Goal: Task Accomplishment & Management: Complete application form

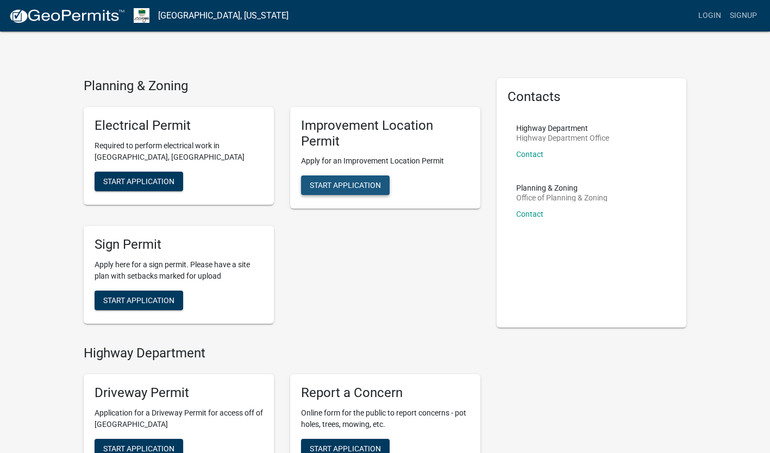
click at [362, 187] on span "Start Application" at bounding box center [345, 185] width 71 height 9
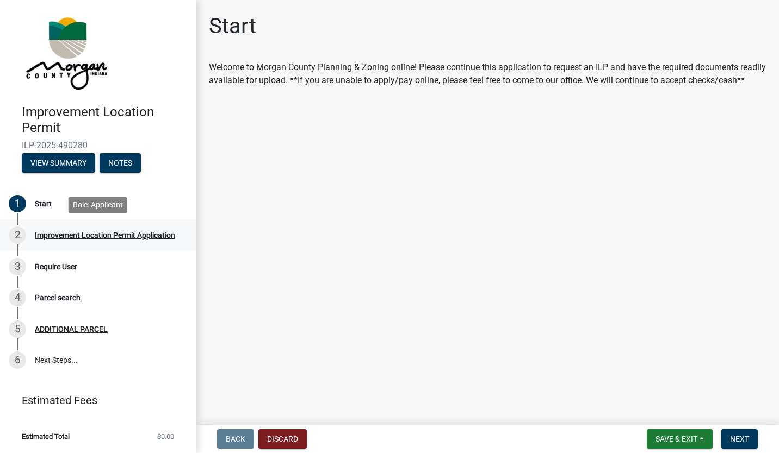
click at [104, 237] on div "Improvement Location Permit Application" at bounding box center [105, 236] width 140 height 8
click at [14, 201] on div "1" at bounding box center [17, 203] width 17 height 17
click at [36, 203] on div "Start" at bounding box center [43, 204] width 17 height 8
click at [25, 235] on div "2" at bounding box center [17, 235] width 17 height 17
click at [745, 433] on button "Next" at bounding box center [739, 440] width 36 height 20
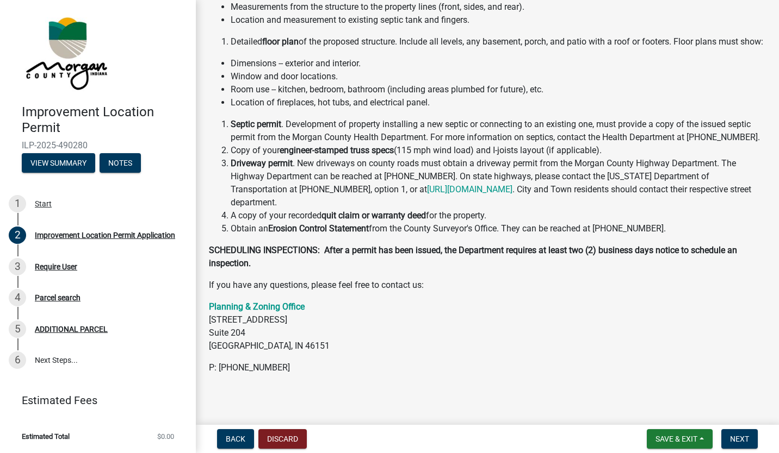
scroll to position [216, 0]
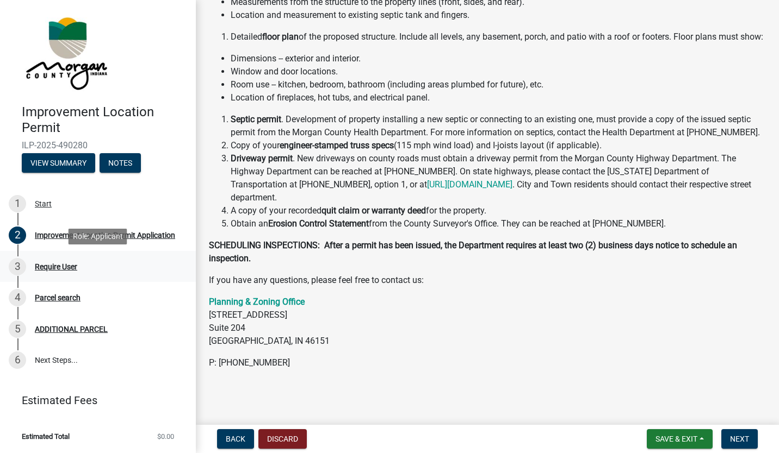
click at [21, 265] on div "3" at bounding box center [17, 266] width 17 height 17
click at [753, 443] on button "Next" at bounding box center [739, 440] width 36 height 20
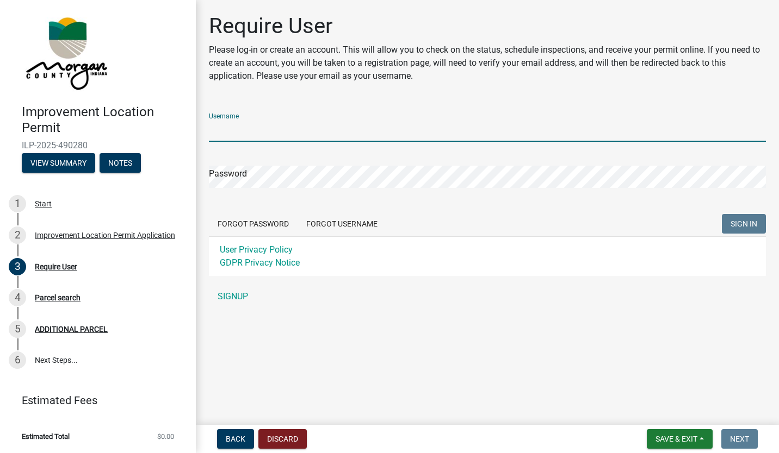
click at [293, 126] on input "Username" at bounding box center [487, 131] width 557 height 22
click at [269, 129] on input "[PERSON_NAME]" at bounding box center [487, 131] width 557 height 22
type input "S"
type input "[EMAIL_ADDRESS][DOMAIN_NAME]"
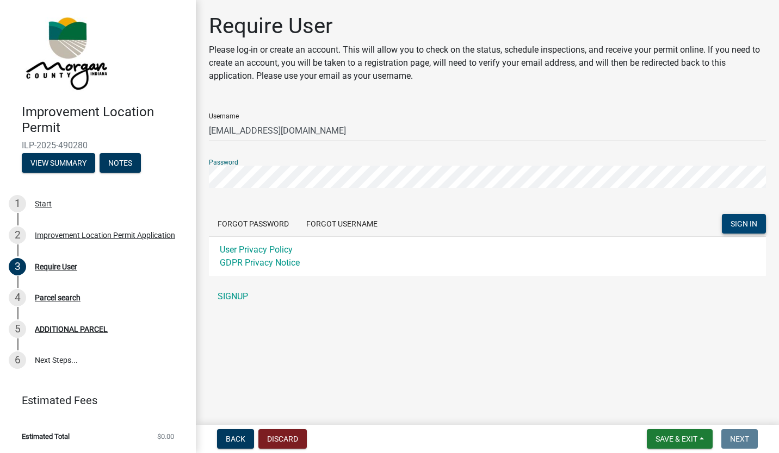
click at [729, 222] on button "SIGN IN" at bounding box center [744, 224] width 44 height 20
click at [220, 439] on button "Back" at bounding box center [235, 440] width 37 height 20
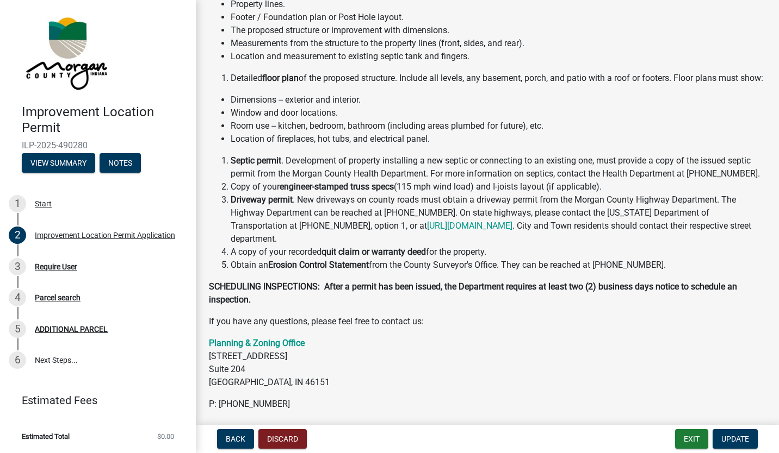
scroll to position [216, 0]
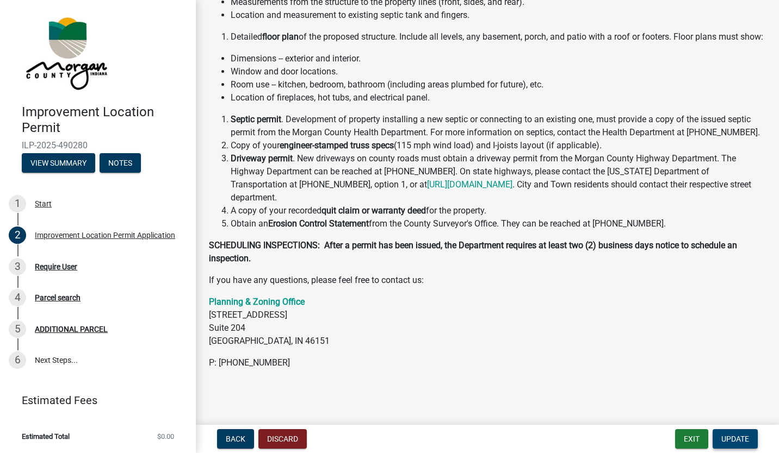
click at [735, 440] on span "Update" at bounding box center [735, 439] width 28 height 9
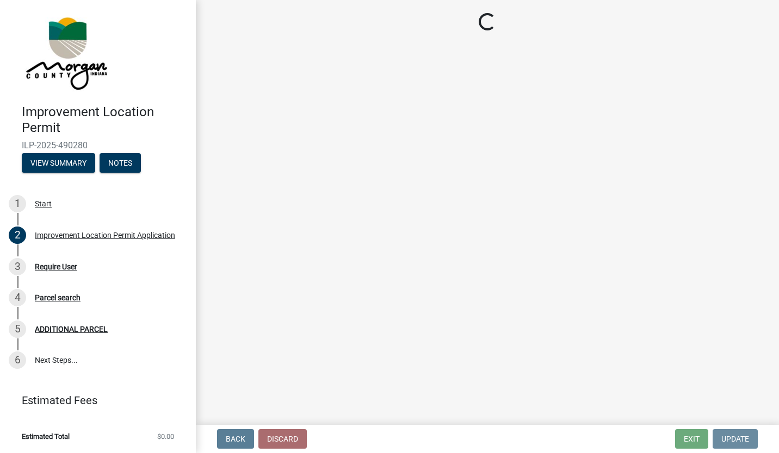
scroll to position [0, 0]
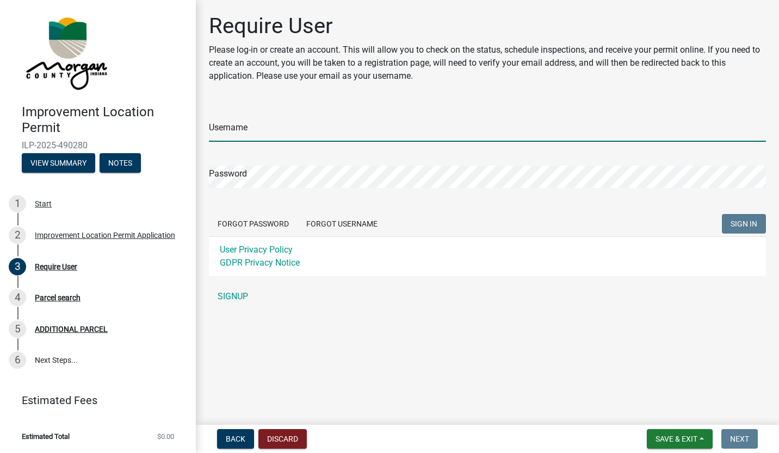
type input "[EMAIL_ADDRESS][DOMAIN_NAME]"
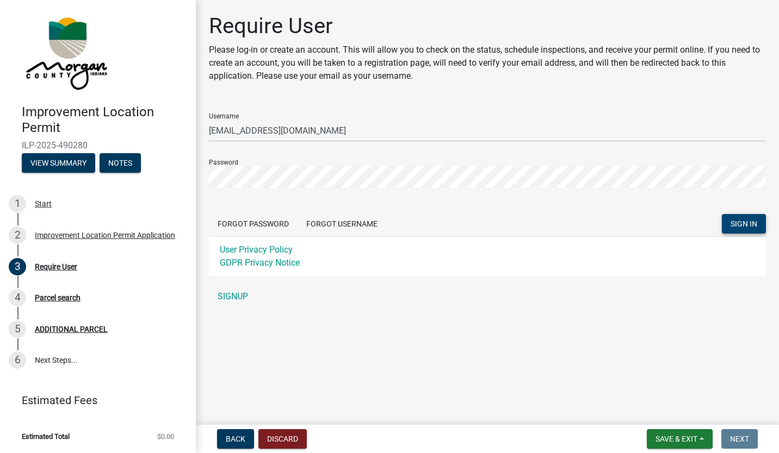
click at [737, 222] on span "SIGN IN" at bounding box center [743, 224] width 27 height 9
click at [747, 223] on span "SIGN IN" at bounding box center [743, 224] width 27 height 9
click at [237, 294] on link "SIGNUP" at bounding box center [487, 297] width 557 height 22
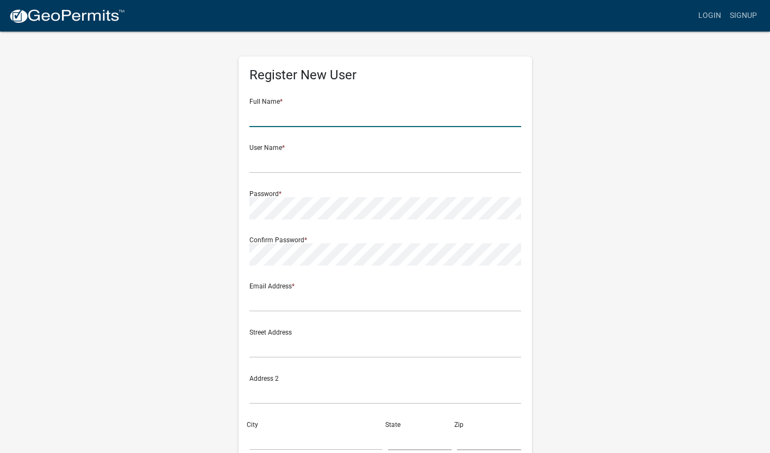
click at [295, 113] on input "text" at bounding box center [386, 116] width 272 height 22
type input "[PERSON_NAME]"
click at [264, 159] on input "text" at bounding box center [386, 162] width 272 height 22
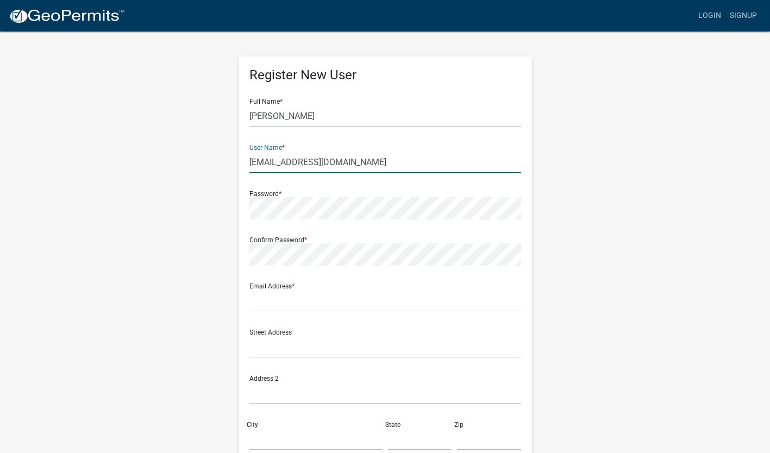
type input "[EMAIL_ADDRESS][DOMAIN_NAME]"
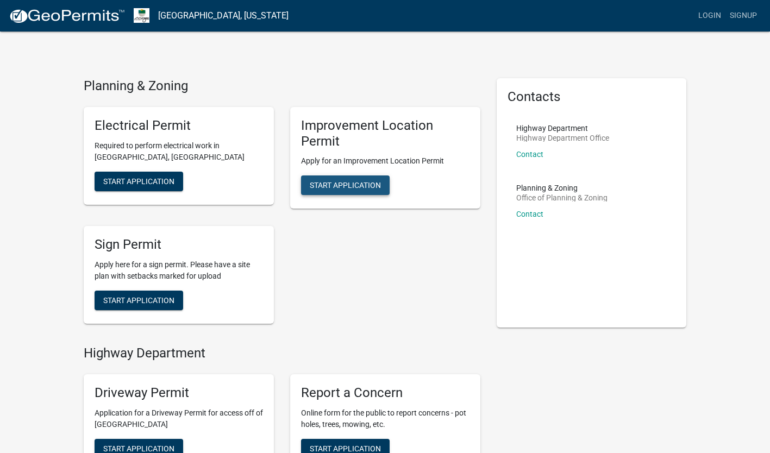
click at [354, 184] on span "Start Application" at bounding box center [345, 185] width 71 height 9
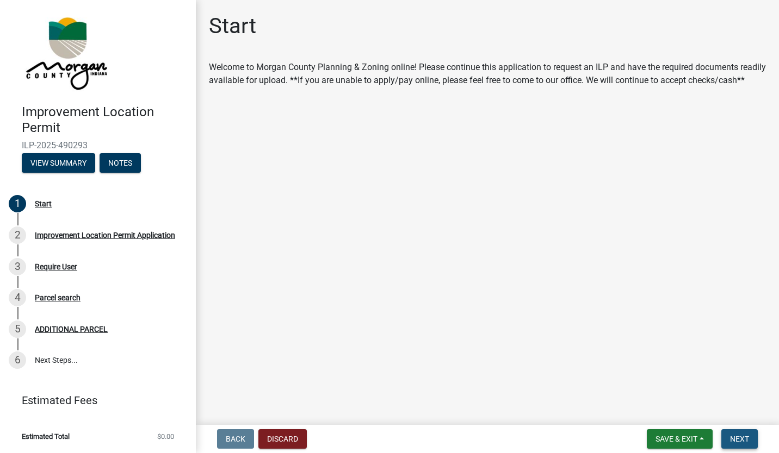
click at [735, 437] on span "Next" at bounding box center [739, 439] width 19 height 9
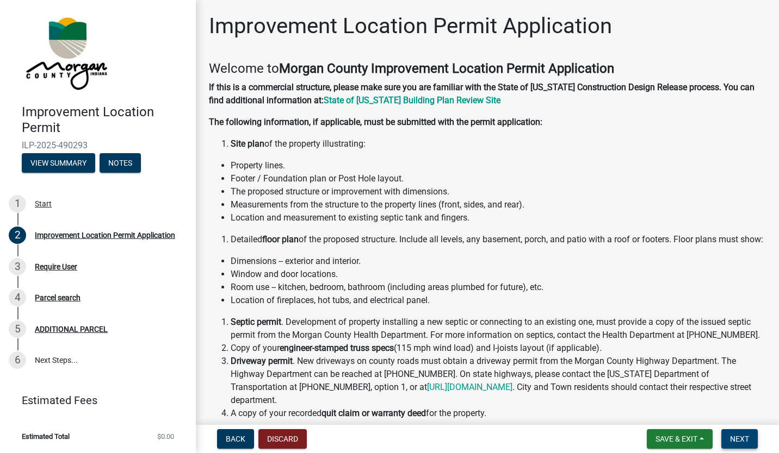
click at [745, 434] on button "Next" at bounding box center [739, 440] width 36 height 20
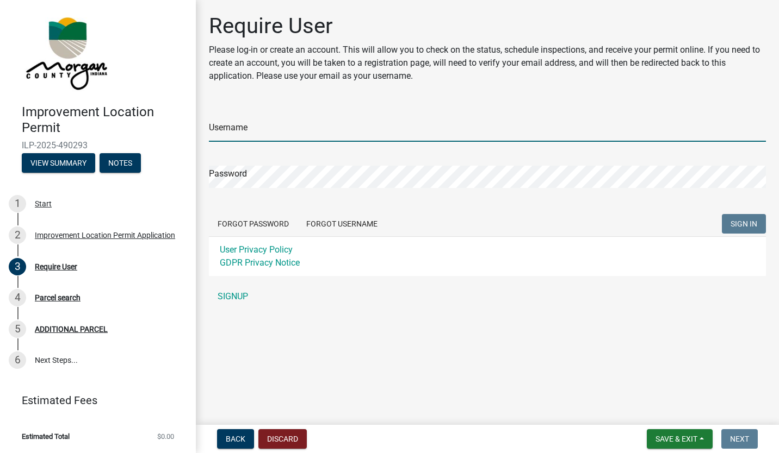
type input "[EMAIL_ADDRESS][DOMAIN_NAME]"
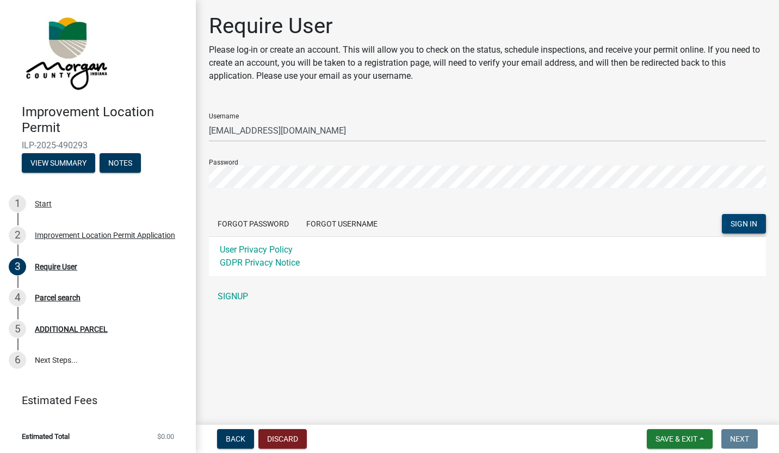
click at [740, 226] on span "SIGN IN" at bounding box center [743, 224] width 27 height 9
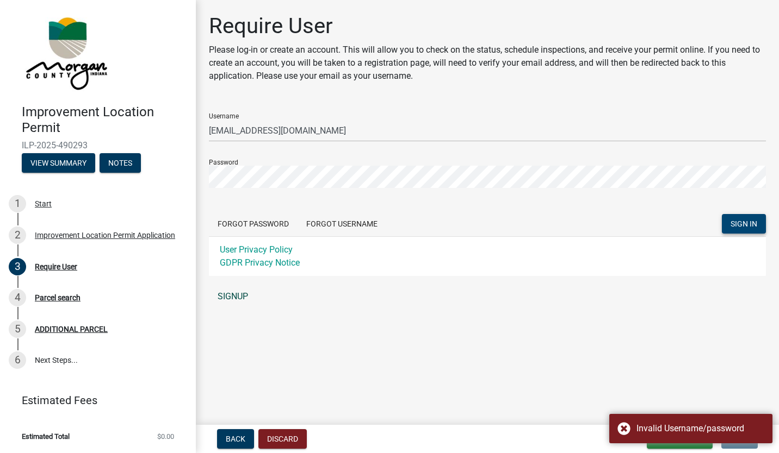
click at [217, 289] on link "SIGNUP" at bounding box center [487, 297] width 557 height 22
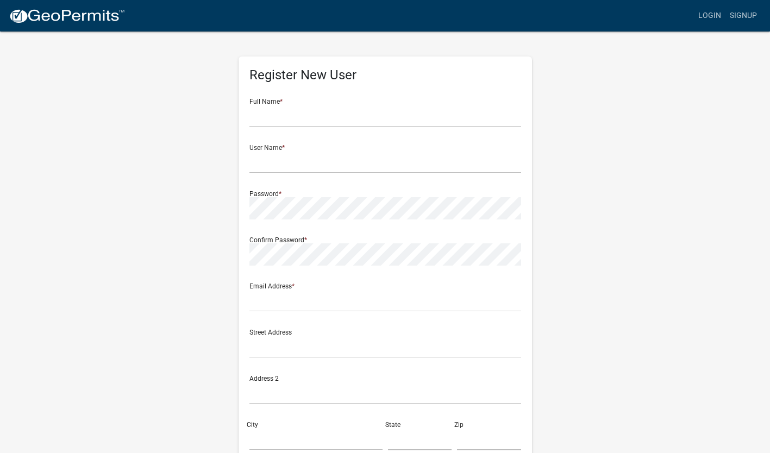
click at [321, 102] on div "Full Name *" at bounding box center [386, 109] width 272 height 38
click at [324, 114] on input "text" at bounding box center [386, 116] width 272 height 22
type input "[PERSON_NAME]"
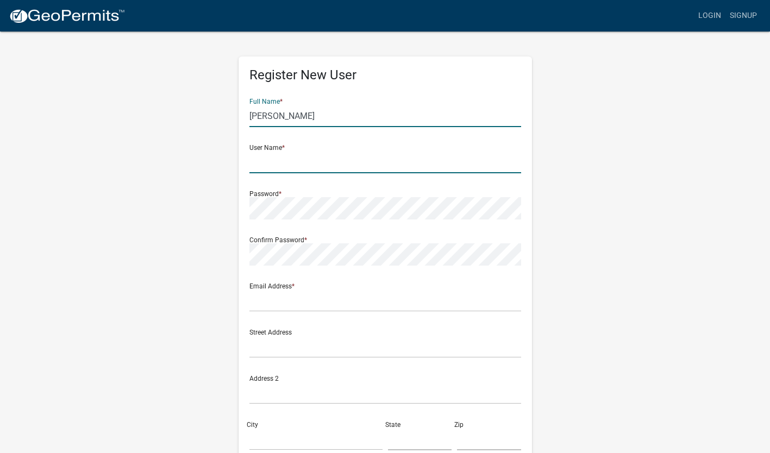
type input "[EMAIL_ADDRESS][DOMAIN_NAME]"
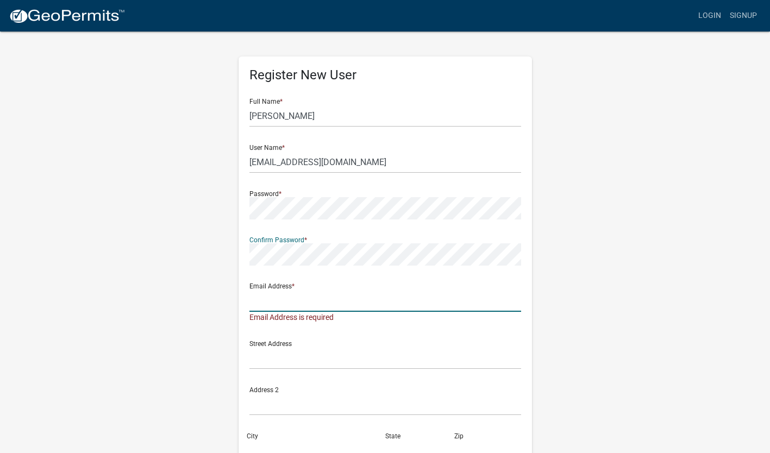
click at [260, 301] on input "text" at bounding box center [386, 301] width 272 height 22
type input "[EMAIL_ADDRESS][DOMAIN_NAME]"
type input "3175193385"
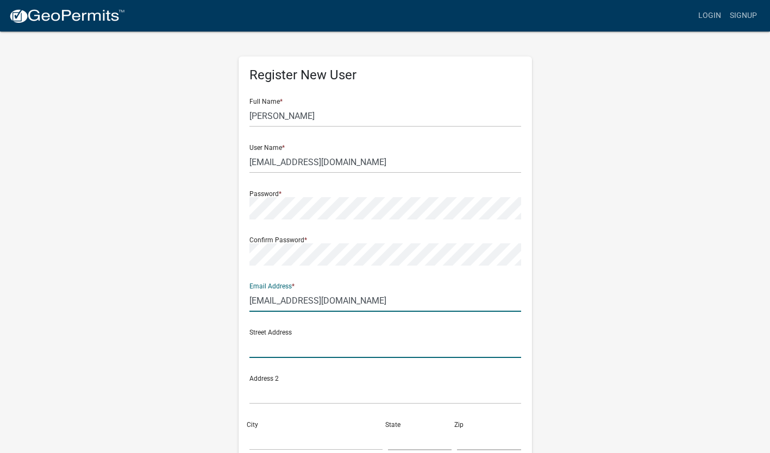
click at [326, 349] on input "text" at bounding box center [386, 347] width 272 height 22
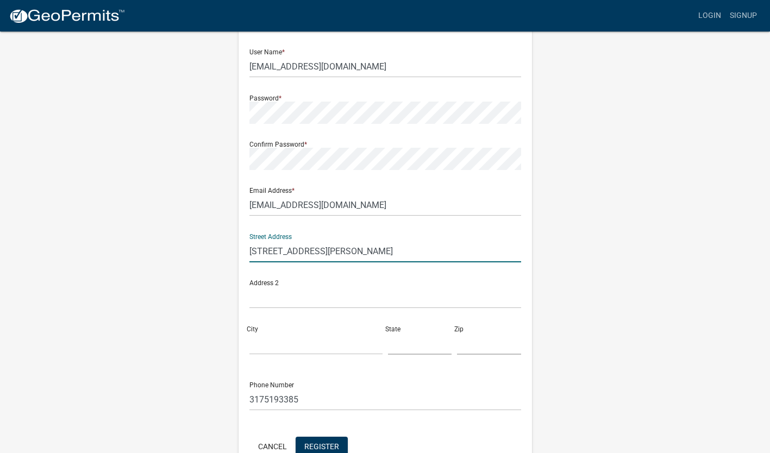
scroll to position [109, 0]
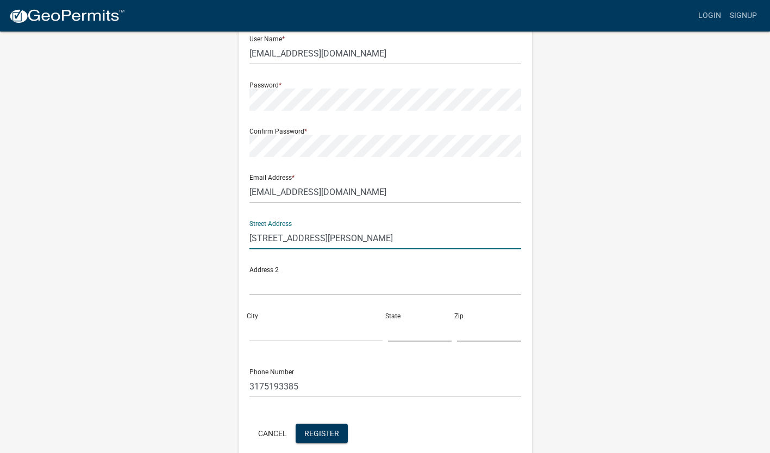
type input "[STREET_ADDRESS][PERSON_NAME]"
click at [293, 331] on input "City" at bounding box center [316, 331] width 133 height 22
type input "[GEOGRAPHIC_DATA]"
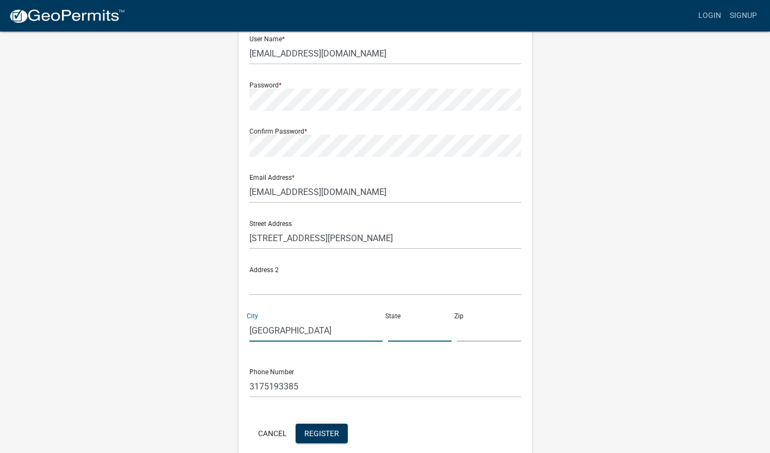
click at [403, 334] on input "text" at bounding box center [420, 331] width 64 height 22
type input "[US_STATE]"
click at [484, 334] on input "text" at bounding box center [489, 331] width 64 height 22
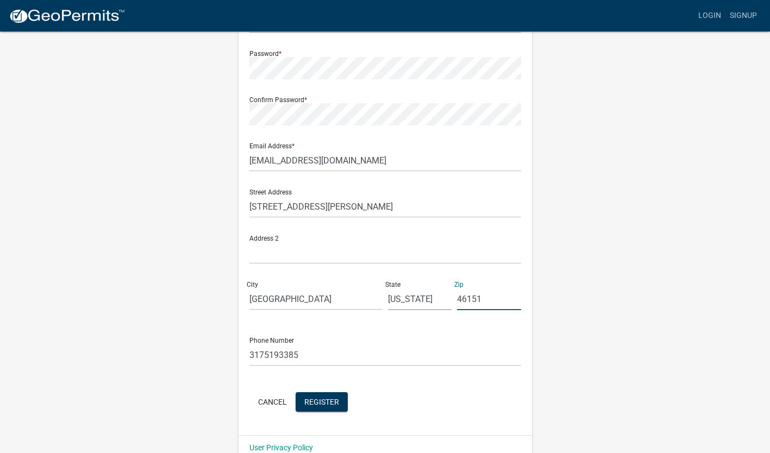
scroll to position [159, 0]
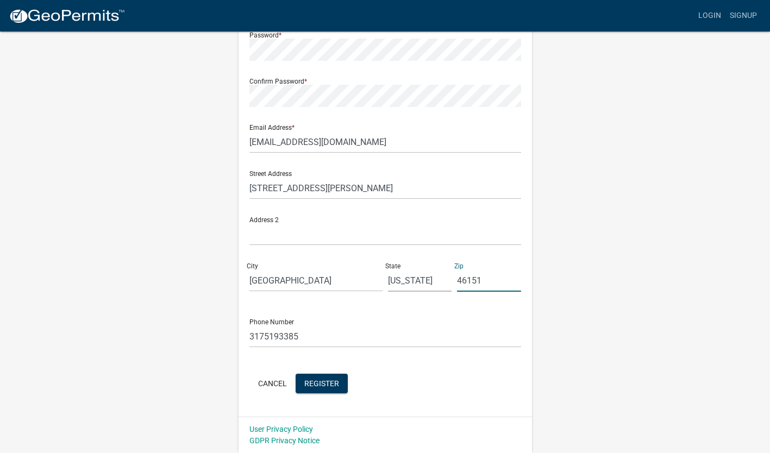
type input "46151"
click at [309, 330] on input "3175193385" at bounding box center [386, 337] width 272 height 22
type input "3"
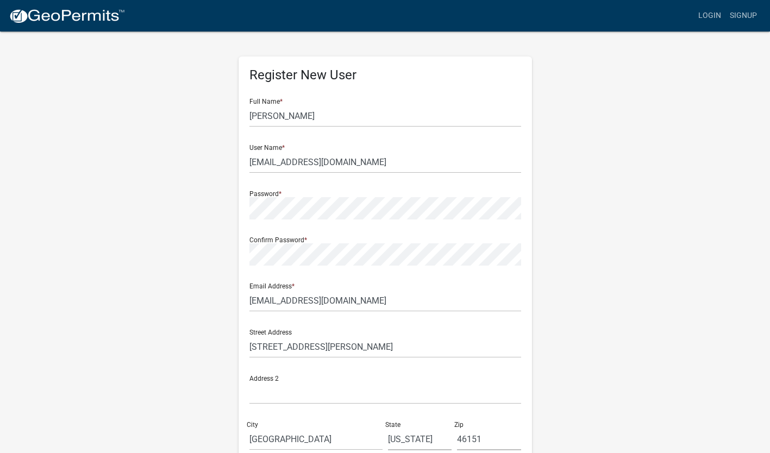
scroll to position [109, 0]
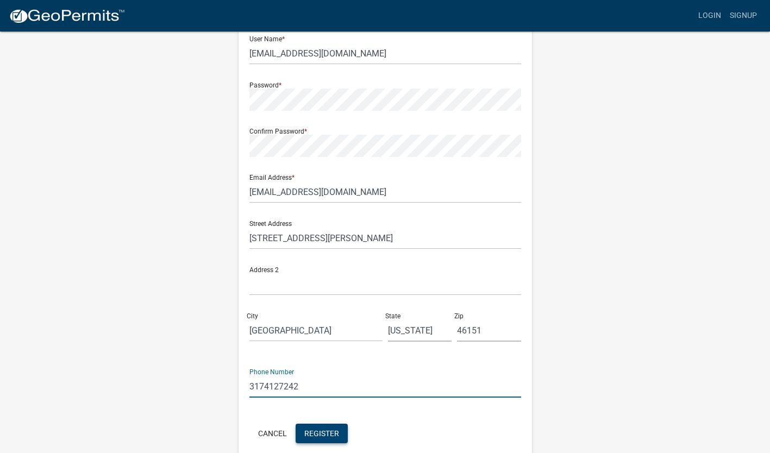
type input "3174127242"
click at [310, 431] on span "Register" at bounding box center [321, 433] width 35 height 9
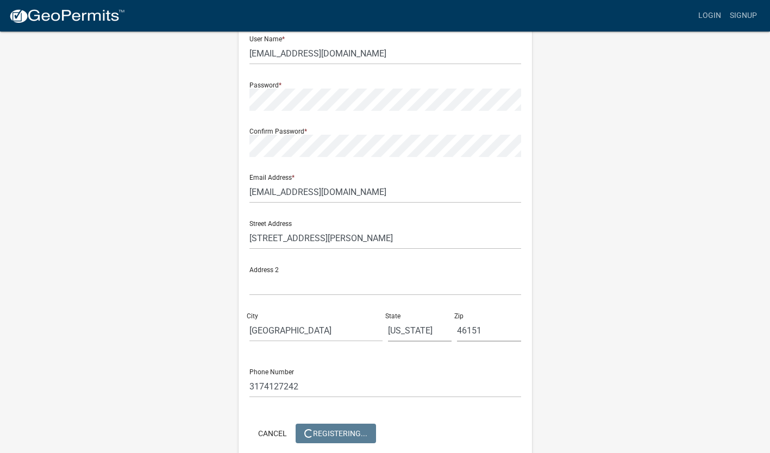
scroll to position [0, 0]
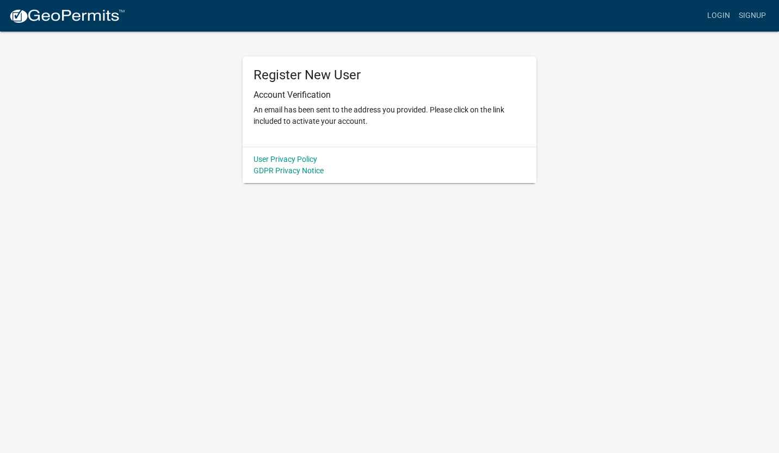
click at [416, 351] on body "Internet Explorer does NOT work with GeoPermits. Get a new browser for more sec…" at bounding box center [389, 226] width 779 height 453
click at [396, 258] on body "Internet Explorer does NOT work with GeoPermits. Get a new browser for more sec…" at bounding box center [389, 226] width 779 height 453
click at [108, 16] on img at bounding box center [67, 16] width 116 height 16
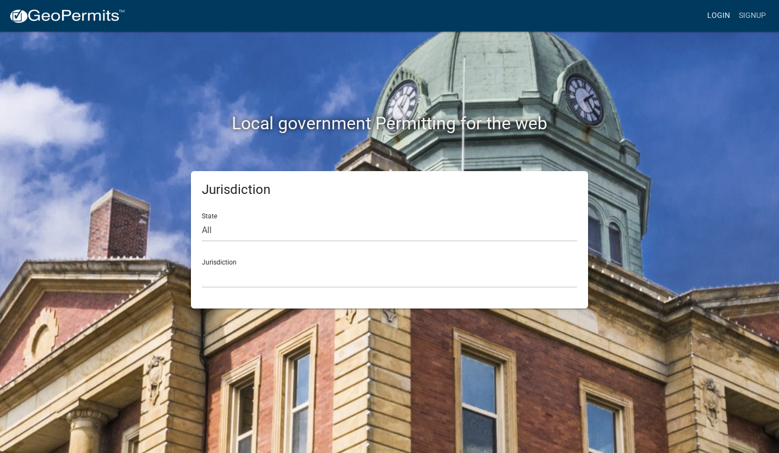
click at [721, 18] on link "Login" at bounding box center [718, 15] width 32 height 21
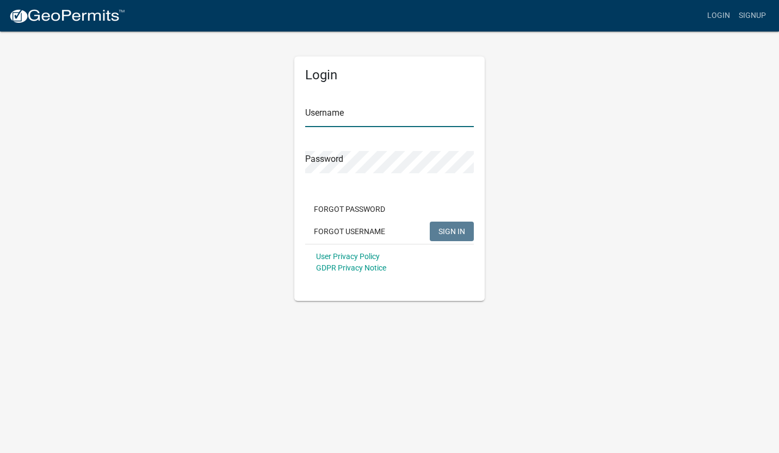
type input "[EMAIL_ADDRESS][DOMAIN_NAME]"
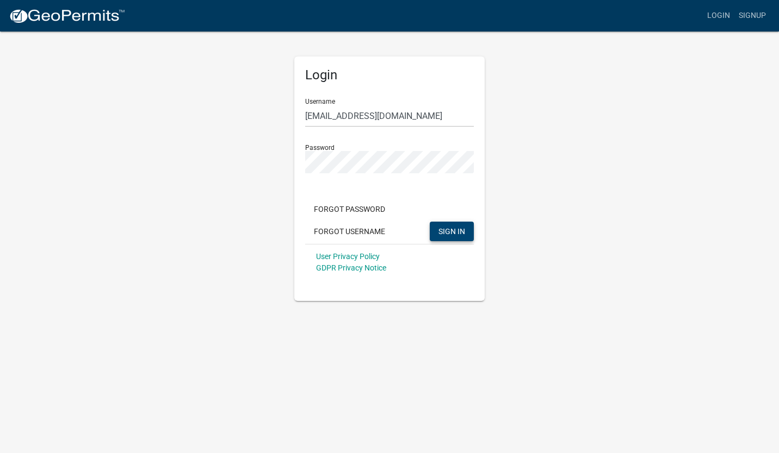
click at [439, 237] on button "SIGN IN" at bounding box center [452, 232] width 44 height 20
click at [475, 229] on div "Login Username [EMAIL_ADDRESS][DOMAIN_NAME] Password Forgot Password Forgot Use…" at bounding box center [389, 179] width 190 height 245
click at [457, 233] on span "SIGN IN" at bounding box center [451, 231] width 27 height 9
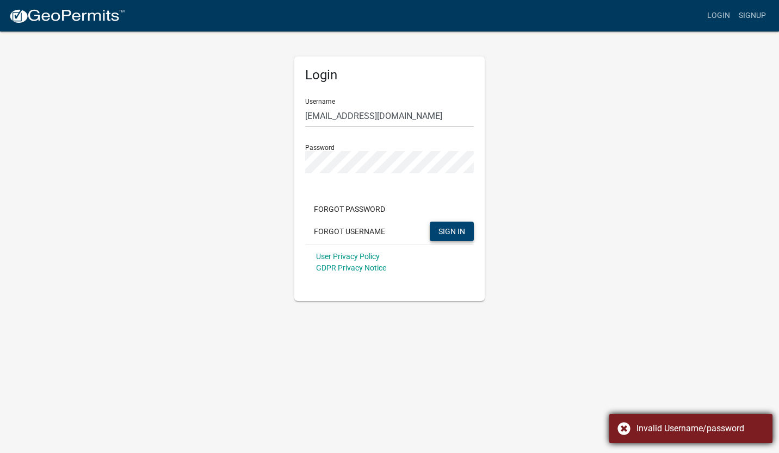
click at [619, 428] on div "Invalid Username/password" at bounding box center [690, 428] width 163 height 29
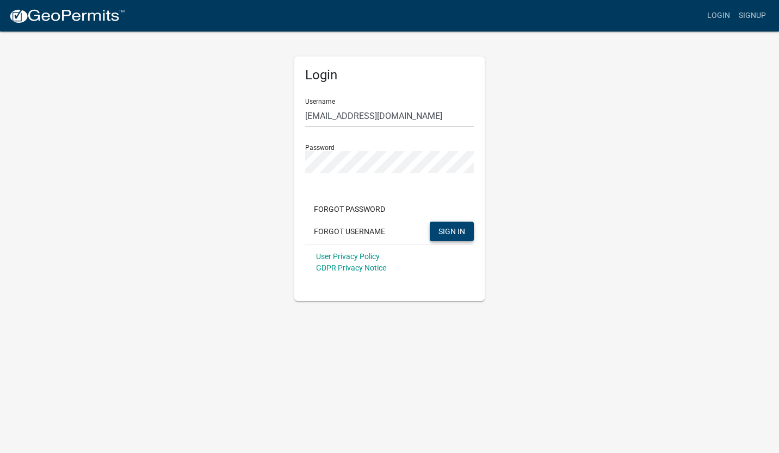
click at [439, 236] on button "SIGN IN" at bounding box center [452, 232] width 44 height 20
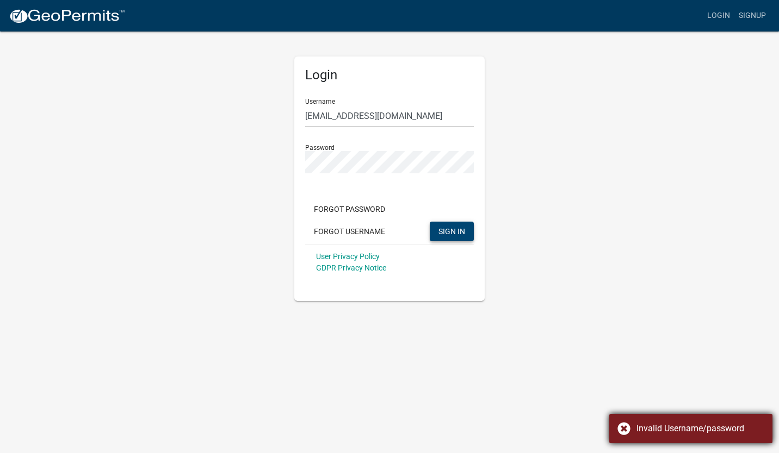
click at [619, 432] on div "Invalid Username/password" at bounding box center [690, 428] width 163 height 29
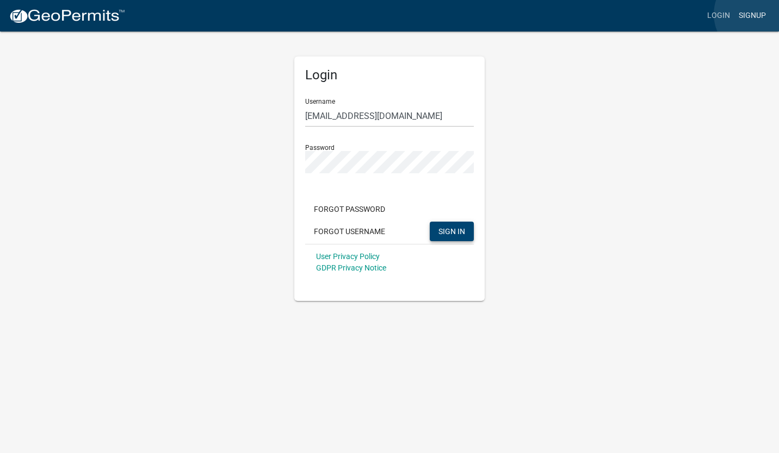
click at [758, 14] on link "Signup" at bounding box center [752, 15] width 36 height 21
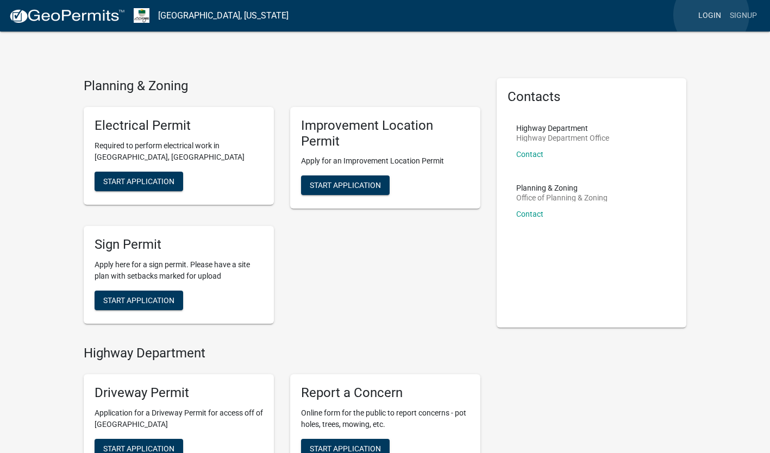
click at [712, 15] on link "Login" at bounding box center [710, 15] width 32 height 21
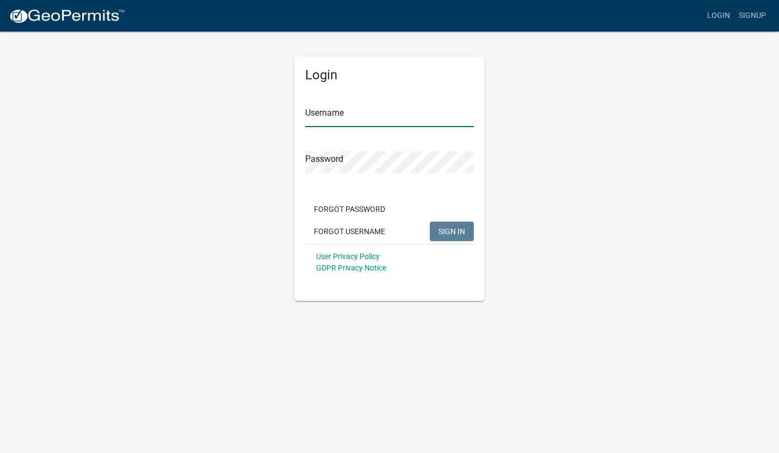
type input "[EMAIL_ADDRESS][DOMAIN_NAME]"
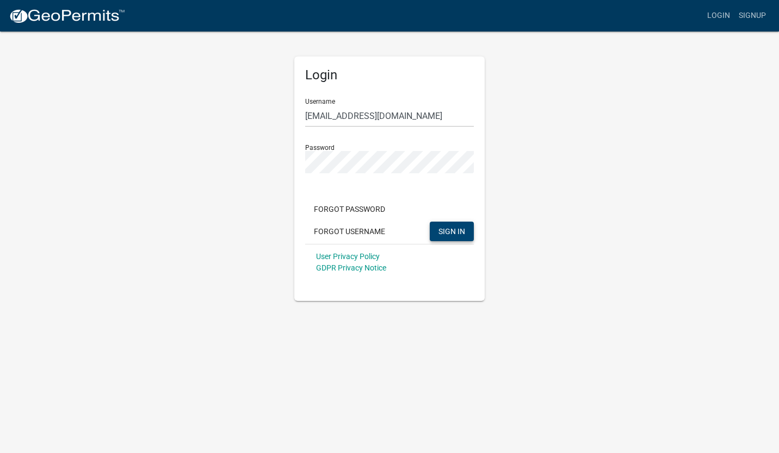
click at [453, 240] on button "SIGN IN" at bounding box center [452, 232] width 44 height 20
click at [352, 208] on button "Forgot Password" at bounding box center [349, 210] width 89 height 20
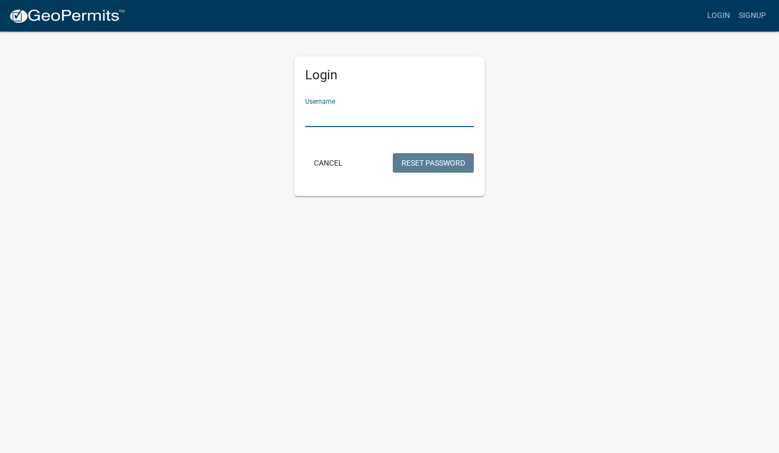
click at [364, 113] on input "Username" at bounding box center [389, 116] width 169 height 22
type input "[EMAIL_ADDRESS][DOMAIN_NAME]"
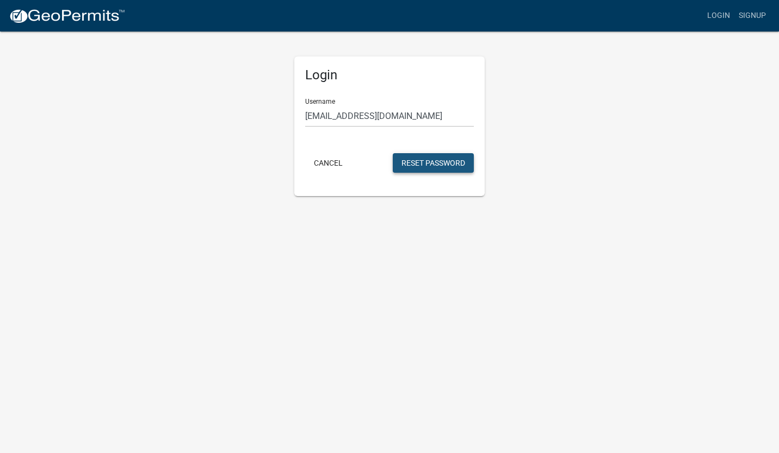
click at [454, 164] on button "Reset Password" at bounding box center [433, 163] width 81 height 20
